Goal: Task Accomplishment & Management: Use online tool/utility

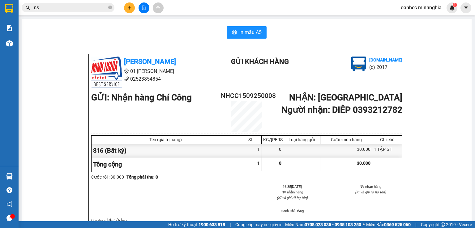
drag, startPoint x: 79, startPoint y: 98, endPoint x: 286, endPoint y: 29, distance: 217.5
click at [286, 29] on div "In mẫu A5" at bounding box center [246, 32] width 435 height 12
click at [193, 30] on div "In mẫu A5" at bounding box center [246, 32] width 435 height 12
click at [130, 9] on icon "plus" at bounding box center [129, 8] width 4 height 4
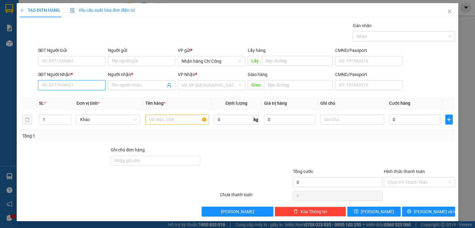
click at [73, 86] on input "SĐT Người Nhận *" at bounding box center [71, 85] width 67 height 10
click at [72, 97] on div "0339417016 - NGHĨA" at bounding box center [70, 97] width 59 height 7
type input "0339417016"
type input "NGHĨA"
type input "0339417016"
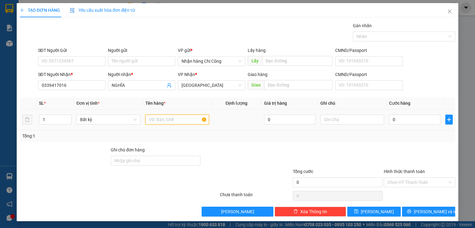
click at [172, 118] on input "text" at bounding box center [177, 120] width 64 height 10
type input "816"
click at [336, 123] on input "text" at bounding box center [352, 120] width 64 height 10
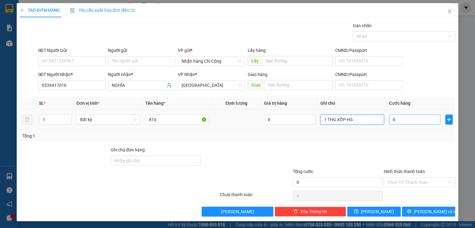
type input "1 THG XỐP-HS"
click at [401, 118] on input "0" at bounding box center [414, 120] width 51 height 10
type input "5"
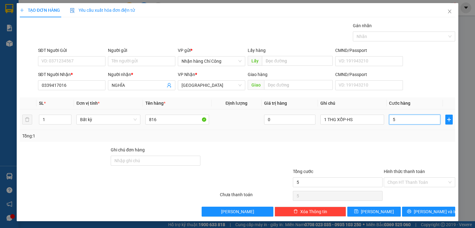
type input "50"
type input "50.000"
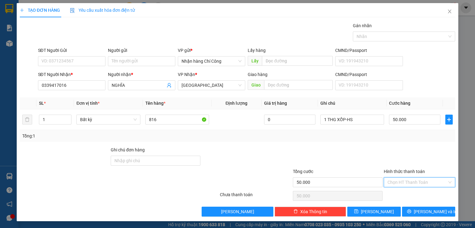
click at [410, 182] on input "Hình thức thanh toán" at bounding box center [417, 182] width 60 height 9
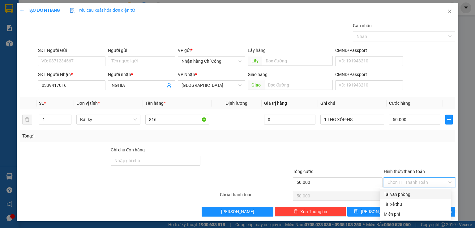
click at [400, 195] on div "Tại văn phòng" at bounding box center [415, 194] width 63 height 7
type input "0"
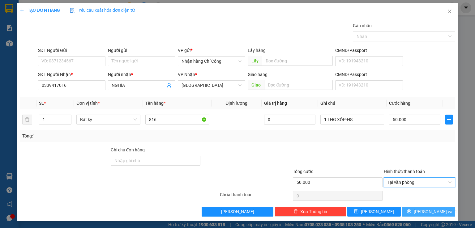
click at [430, 211] on span "[PERSON_NAME] và In" at bounding box center [435, 211] width 43 height 7
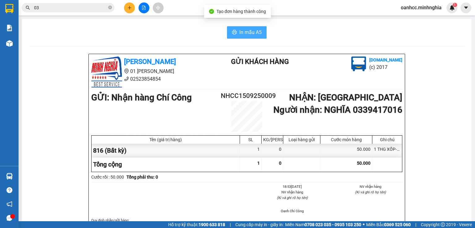
click at [249, 36] on button "In mẫu A5" at bounding box center [247, 32] width 40 height 12
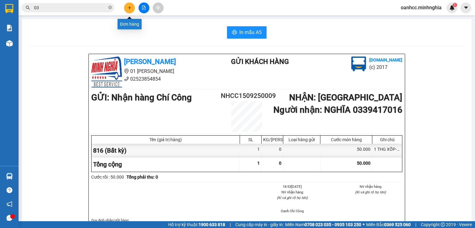
click at [126, 8] on button at bounding box center [129, 7] width 11 height 11
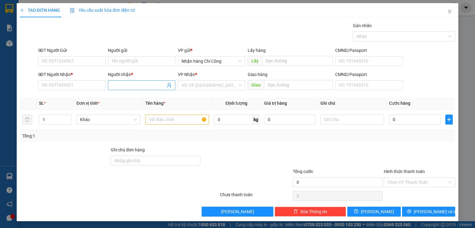
click at [126, 83] on input "Người nhận *" at bounding box center [139, 85] width 54 height 7
type input "TRỌNG H"
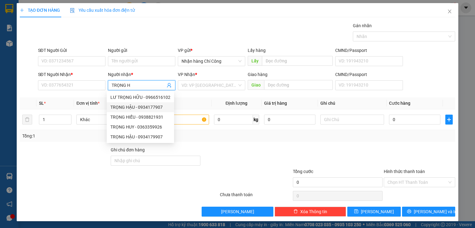
click at [148, 104] on div "TRỌNG HẬU - 0934177907" at bounding box center [140, 107] width 60 height 7
type input "0934177907"
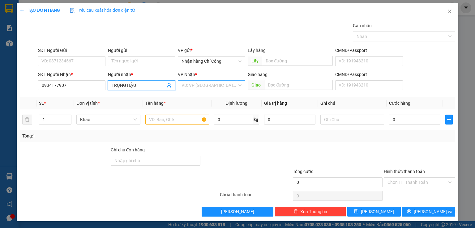
type input "TRỌNG HẬU"
click at [197, 83] on input "search" at bounding box center [209, 85] width 56 height 9
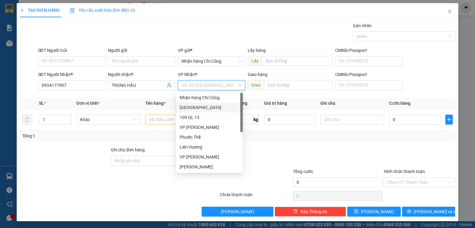
click at [194, 107] on div "[GEOGRAPHIC_DATA]" at bounding box center [209, 107] width 59 height 7
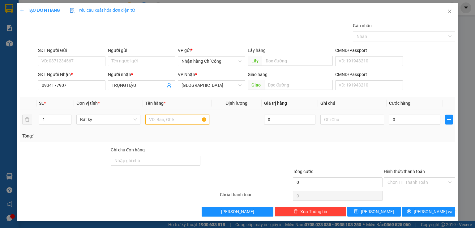
click at [169, 120] on input "text" at bounding box center [177, 120] width 64 height 10
type input "816"
click at [354, 120] on input "text" at bounding box center [352, 120] width 64 height 10
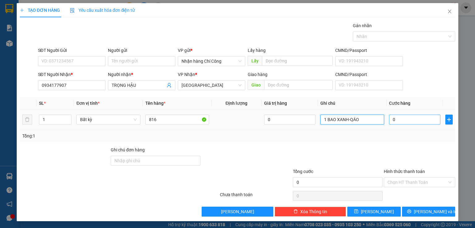
type input "1 BAO XANH-QÁO"
click at [413, 120] on input "0" at bounding box center [414, 120] width 51 height 10
type input "7"
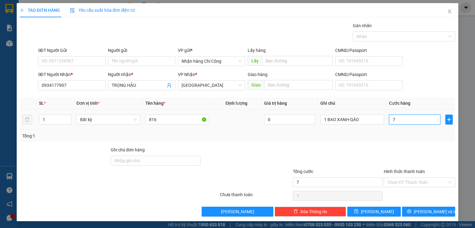
type input "70"
type input "70.000"
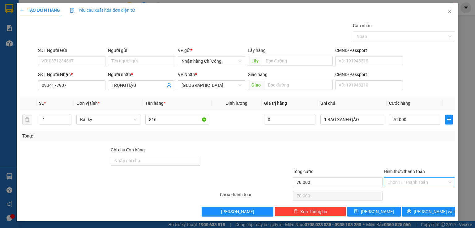
click at [405, 182] on input "Hình thức thanh toán" at bounding box center [417, 182] width 60 height 9
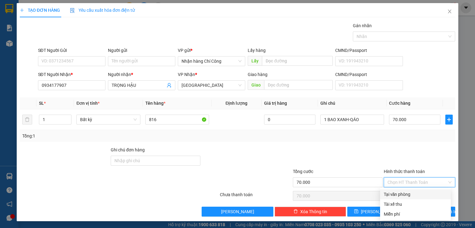
click at [404, 195] on div "Tại văn phòng" at bounding box center [415, 194] width 63 height 7
type input "0"
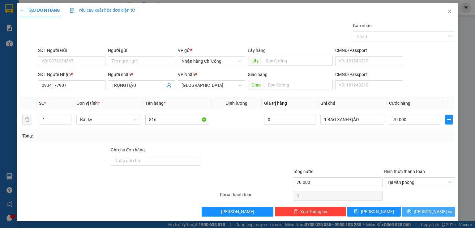
click at [424, 210] on span "[PERSON_NAME] và In" at bounding box center [435, 211] width 43 height 7
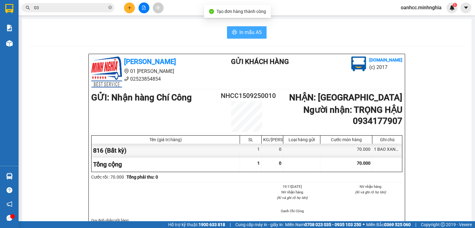
click at [242, 29] on span "In mẫu A5" at bounding box center [250, 32] width 22 height 8
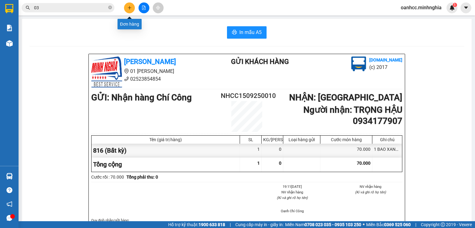
click at [127, 6] on button at bounding box center [129, 7] width 11 height 11
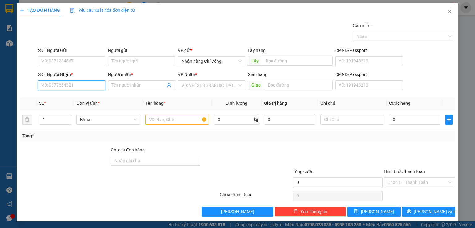
click at [84, 85] on input "SĐT Người Nhận *" at bounding box center [71, 85] width 67 height 10
click at [57, 97] on div "0385133639 - BI" at bounding box center [70, 97] width 59 height 7
type input "0385133639"
type input "BI"
type input "CX HIỆP PHÚ THÀNH-ĐN"
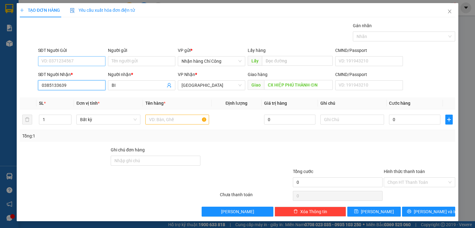
type input "0385133639"
click at [71, 60] on input "SĐT Người Gửi" at bounding box center [71, 61] width 67 height 10
click at [52, 73] on div "0866456360" at bounding box center [70, 73] width 59 height 7
type input "0866456360"
click at [172, 120] on input "text" at bounding box center [177, 120] width 64 height 10
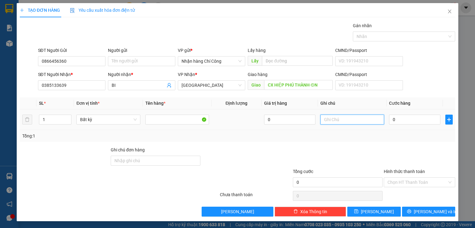
click at [336, 117] on input "text" at bounding box center [352, 120] width 64 height 10
type input "1 HÔP GIÂY-ĐT IPHONE 14"
click at [408, 120] on input "0" at bounding box center [414, 120] width 51 height 10
type input "1"
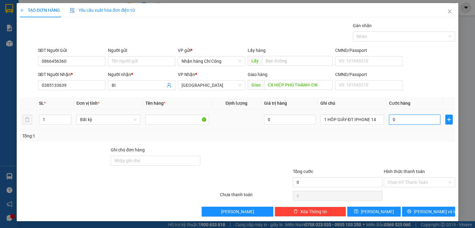
type input "1"
type input "10"
type input "100"
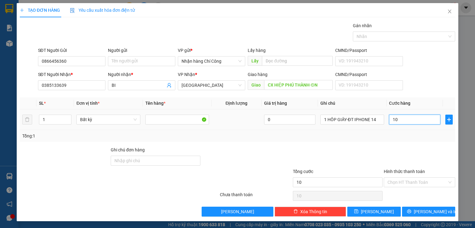
type input "100"
type input "100.000"
click at [401, 183] on input "Hình thức thanh toán" at bounding box center [417, 182] width 60 height 9
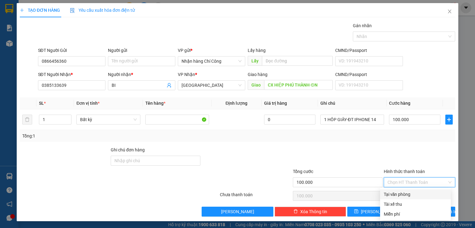
click at [405, 195] on div "Tại văn phòng" at bounding box center [415, 194] width 63 height 7
type input "0"
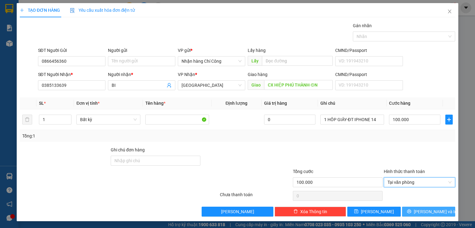
click at [424, 212] on span "[PERSON_NAME] và In" at bounding box center [435, 211] width 43 height 7
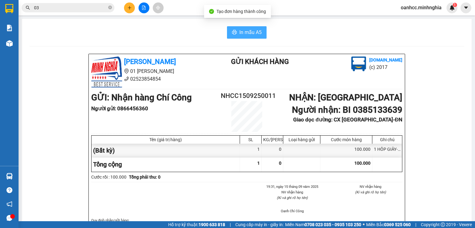
click at [242, 31] on span "In mẫu A5" at bounding box center [250, 32] width 22 height 8
drag, startPoint x: 460, startPoint y: 26, endPoint x: 294, endPoint y: 31, distance: 166.1
click at [294, 31] on div "In mẫu A5" at bounding box center [246, 32] width 435 height 12
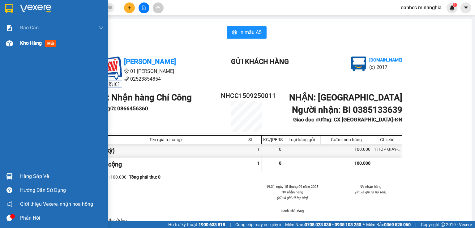
click at [31, 42] on span "Kho hàng" at bounding box center [31, 43] width 22 height 6
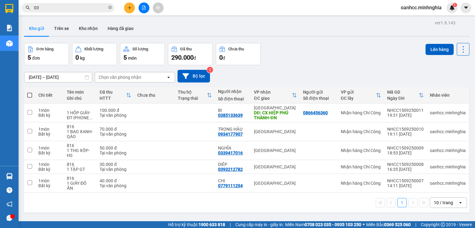
click at [30, 95] on span at bounding box center [29, 95] width 5 height 5
click at [30, 92] on input "checkbox" at bounding box center [30, 92] width 0 height 0
checkbox input "true"
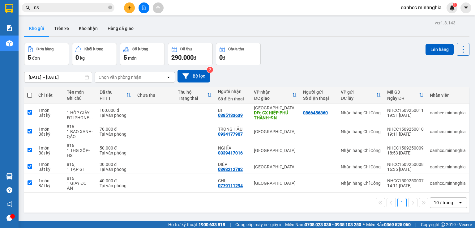
checkbox input "true"
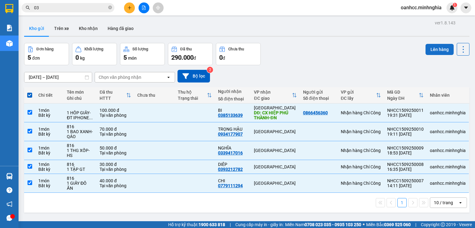
click at [432, 49] on button "Lên hàng" at bounding box center [439, 49] width 28 height 11
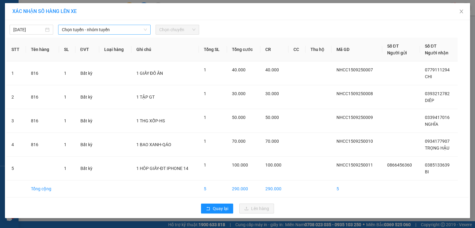
click at [87, 32] on span "Chọn tuyến - nhóm tuyến" at bounding box center [104, 29] width 85 height 9
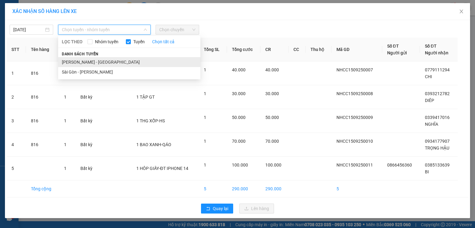
click at [78, 62] on li "[PERSON_NAME] - [GEOGRAPHIC_DATA]" at bounding box center [129, 62] width 142 height 10
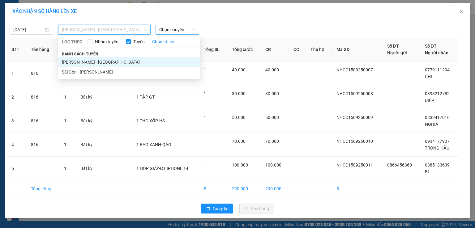
click at [179, 29] on span "Chọn chuyến" at bounding box center [177, 29] width 36 height 9
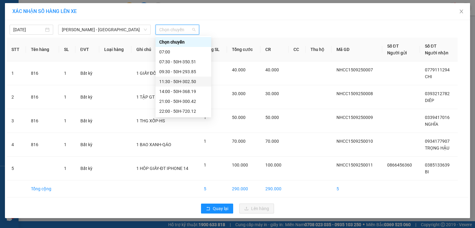
scroll to position [49, 0]
click at [180, 71] on div "22:30 - 86B-009.78" at bounding box center [183, 71] width 48 height 7
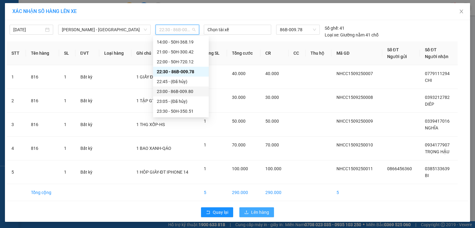
click at [256, 214] on span "Lên hàng" at bounding box center [260, 212] width 18 height 7
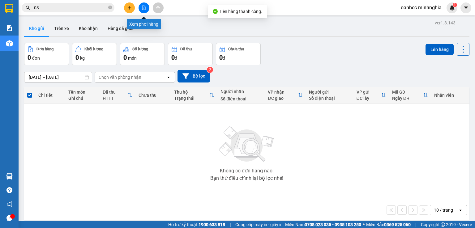
click at [142, 8] on icon "file-add" at bounding box center [144, 8] width 4 height 4
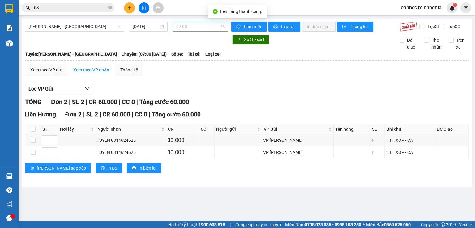
click at [192, 28] on span "07:00" at bounding box center [200, 26] width 49 height 9
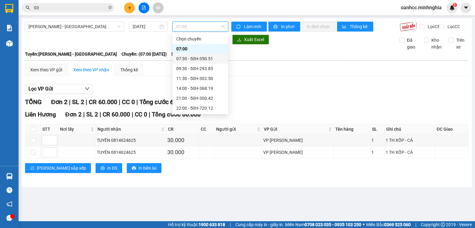
scroll to position [49, 0]
click at [190, 68] on div "22:30 - 86B-009.78" at bounding box center [200, 68] width 48 height 7
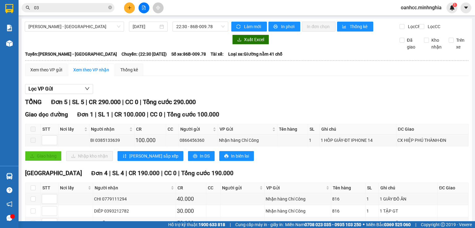
click at [284, 94] on div "Lọc VP Gửi" at bounding box center [246, 89] width 443 height 10
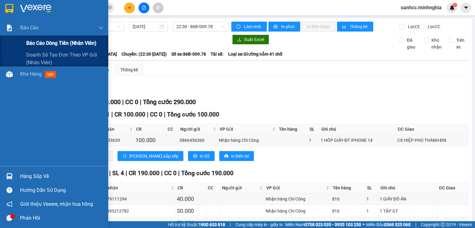
click at [53, 44] on span "Báo cáo dòng tiền (nhân viên)" at bounding box center [61, 43] width 70 height 8
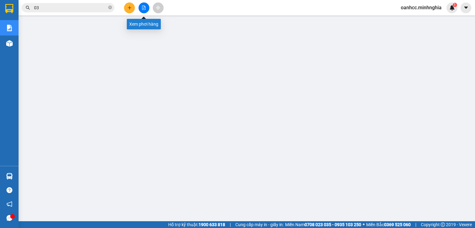
click at [144, 9] on icon "file-add" at bounding box center [144, 8] width 4 height 4
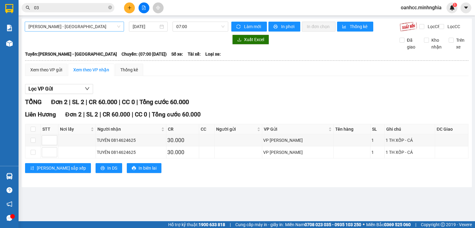
click at [69, 28] on span "[PERSON_NAME] - [GEOGRAPHIC_DATA]" at bounding box center [74, 26] width 92 height 9
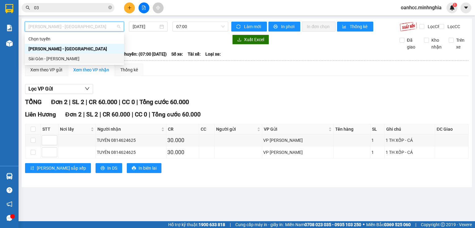
click at [49, 61] on div "Sài Gòn - [PERSON_NAME]" at bounding box center [74, 58] width 92 height 7
type input "[DATE]"
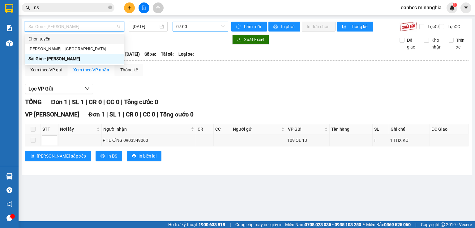
click at [197, 26] on span "07:00" at bounding box center [200, 26] width 49 height 9
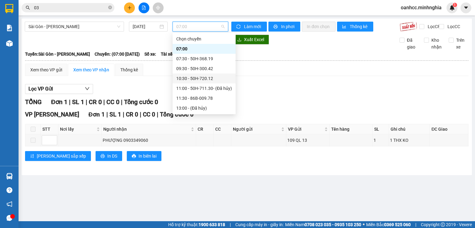
scroll to position [79, 0]
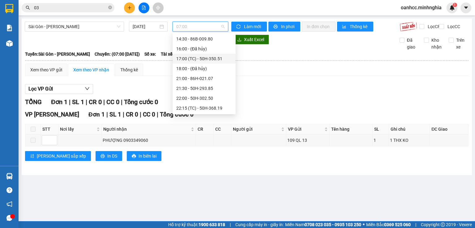
click at [193, 58] on div "17:00 (TC) - 50H-350.51" at bounding box center [204, 58] width 56 height 7
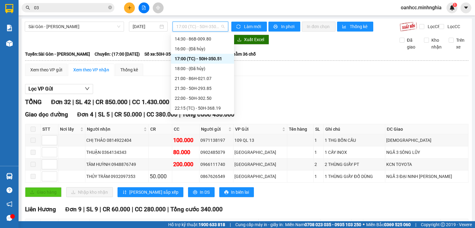
click at [190, 28] on span "17:00 (TC) - 50H-350.51" at bounding box center [200, 26] width 49 height 9
click at [188, 81] on div "21:00 - 86H-021.07" at bounding box center [203, 78] width 56 height 7
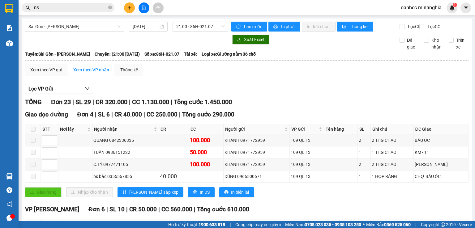
click at [366, 103] on div "TỔNG Đơn 23 | SL 29 | CR 320.000 | CC 1.130.000 | Tổng cước 1.450.000" at bounding box center [246, 102] width 443 height 10
click at [83, 28] on span "Sài Gòn - [PERSON_NAME]" at bounding box center [74, 26] width 92 height 9
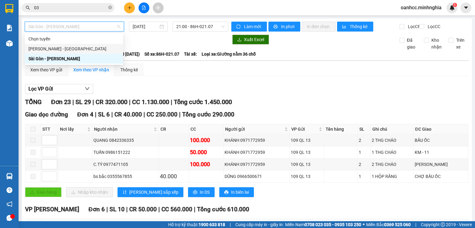
click at [58, 50] on div "[PERSON_NAME] - [GEOGRAPHIC_DATA]" at bounding box center [73, 48] width 91 height 7
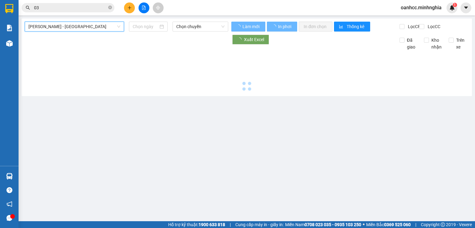
type input "[DATE]"
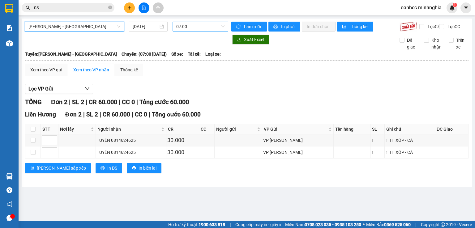
click at [202, 23] on span "07:00" at bounding box center [200, 26] width 49 height 9
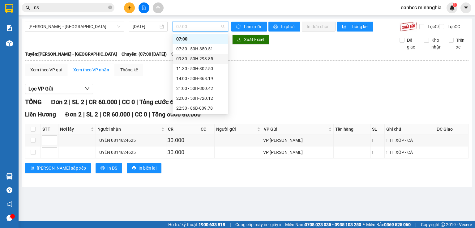
scroll to position [49, 0]
click at [196, 67] on div "22:30 - 86B-009.78" at bounding box center [200, 68] width 48 height 7
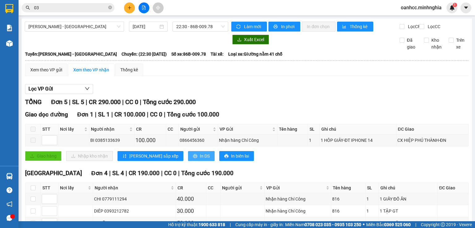
click at [200, 160] on span "In DS" at bounding box center [205, 156] width 10 height 7
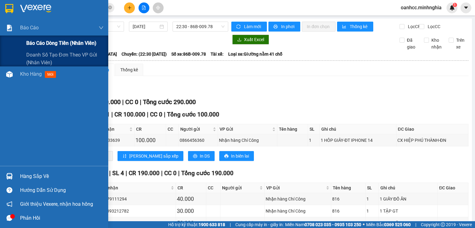
click at [54, 44] on span "Báo cáo dòng tiền (nhân viên)" at bounding box center [61, 43] width 70 height 8
